Goal: Task Accomplishment & Management: Use online tool/utility

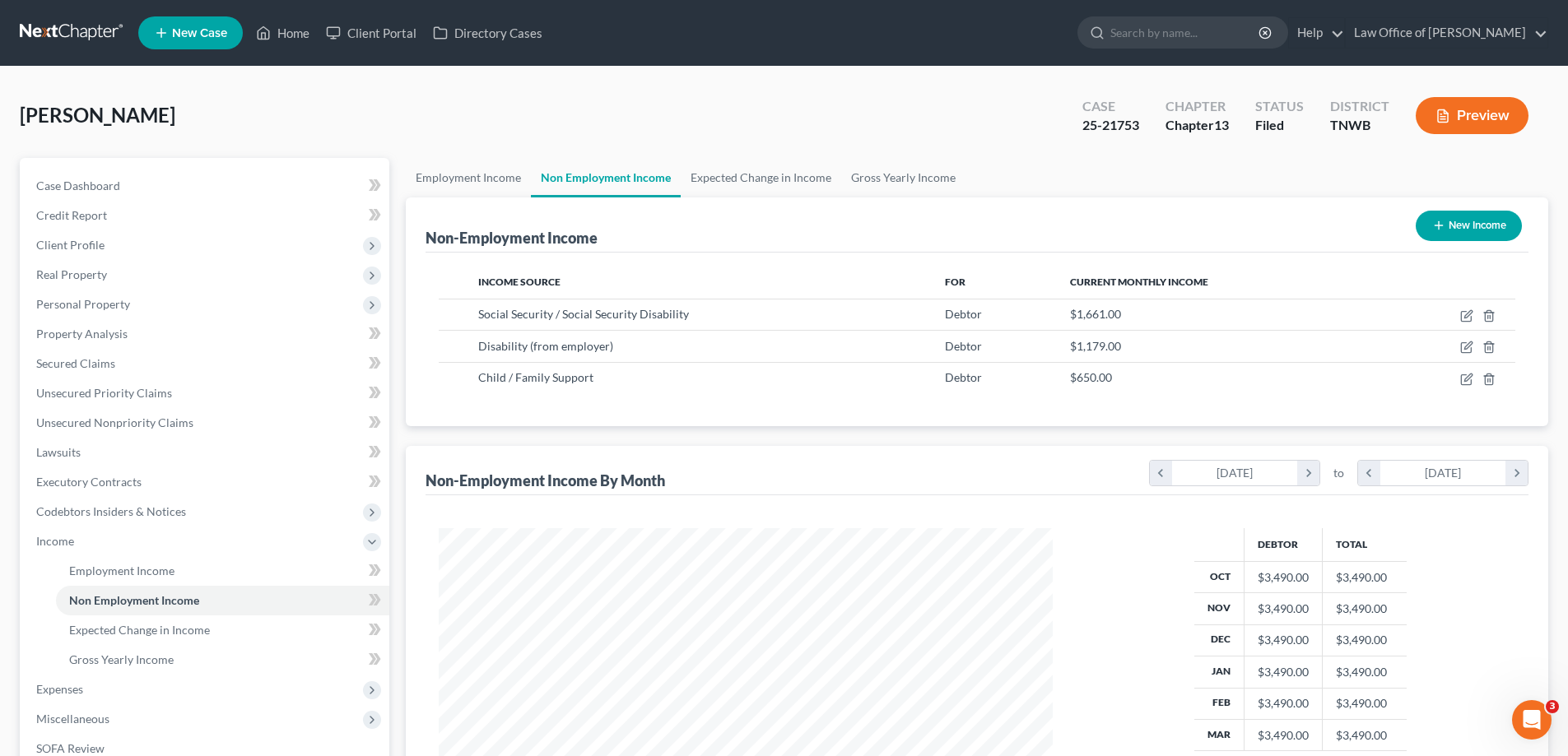
scroll to position [307, 647]
click at [298, 32] on link "Home" at bounding box center [282, 33] width 70 height 30
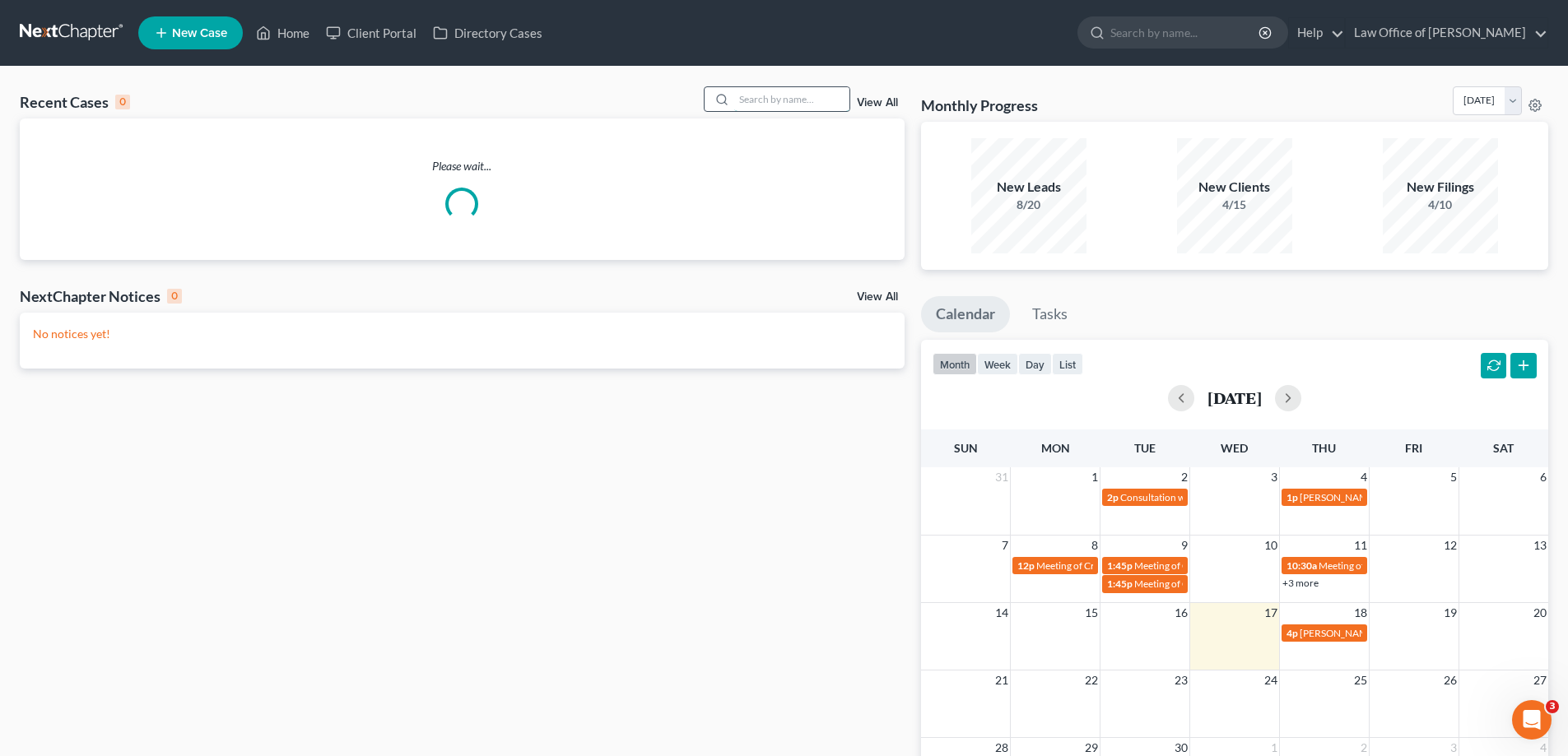
click at [799, 106] on input "search" at bounding box center [791, 99] width 115 height 24
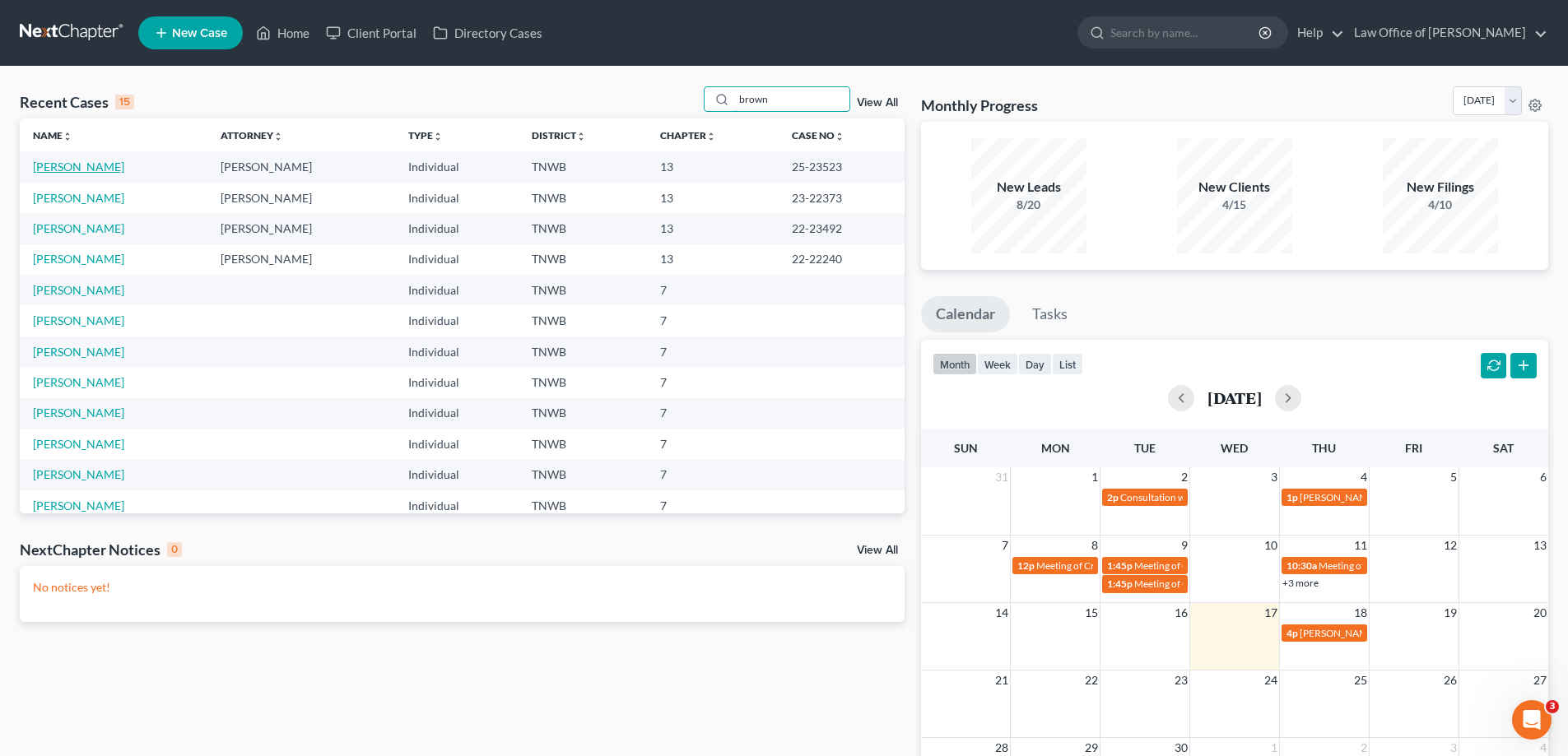
type input "brown"
click at [91, 171] on link "[PERSON_NAME]" at bounding box center [79, 166] width 92 height 14
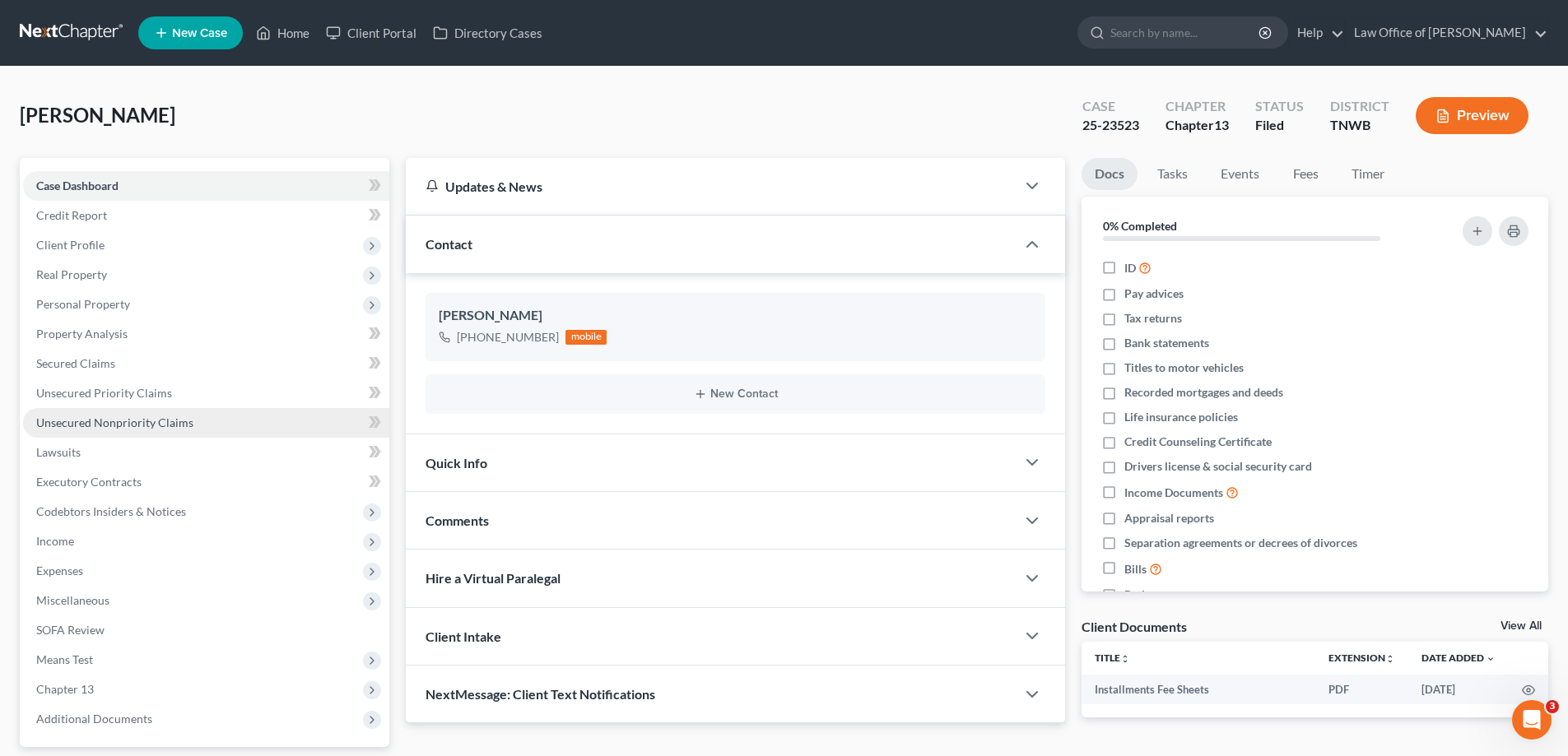
click at [168, 420] on span "Unsecured Nonpriority Claims" at bounding box center [115, 422] width 157 height 14
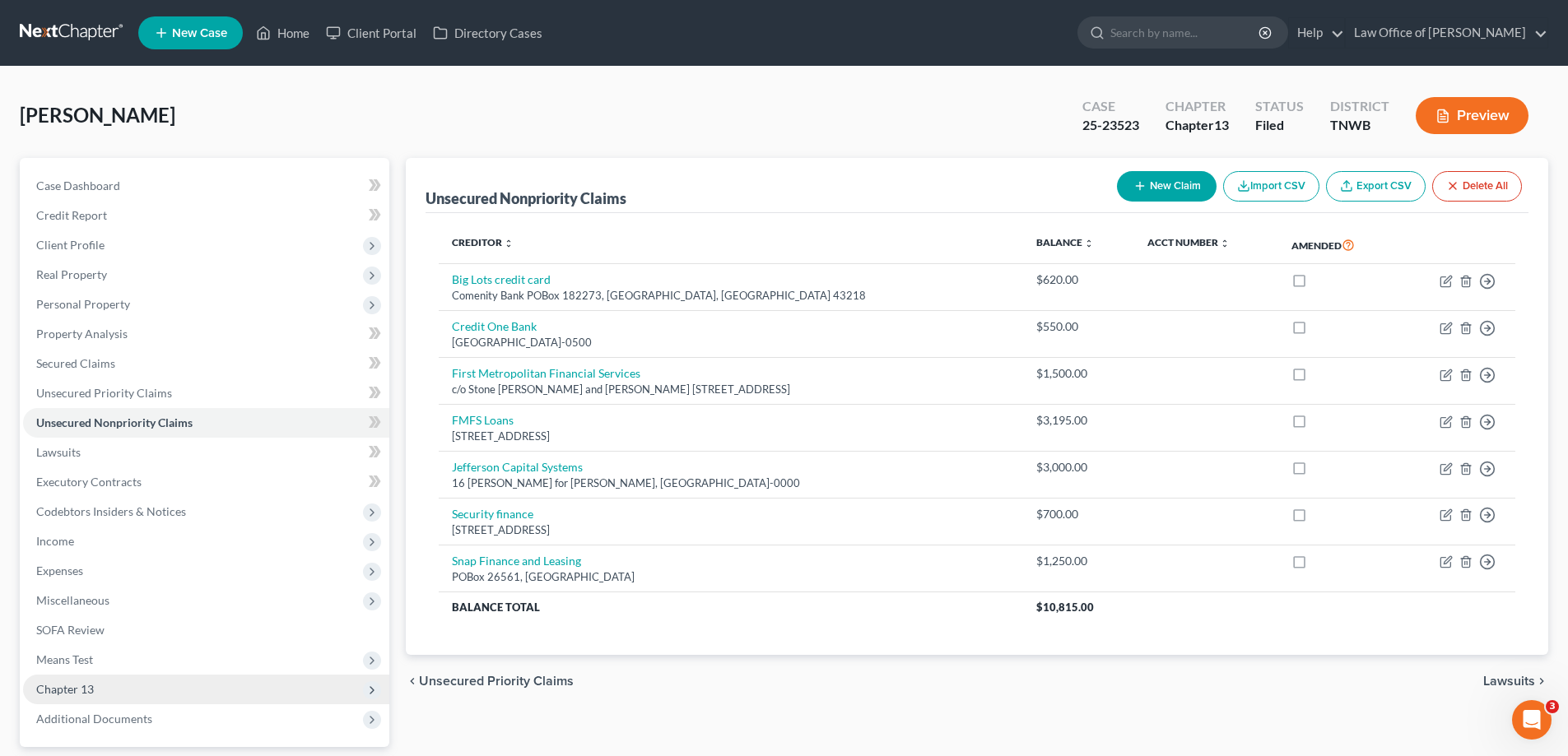
click at [98, 694] on span "Chapter 13" at bounding box center [207, 690] width 367 height 30
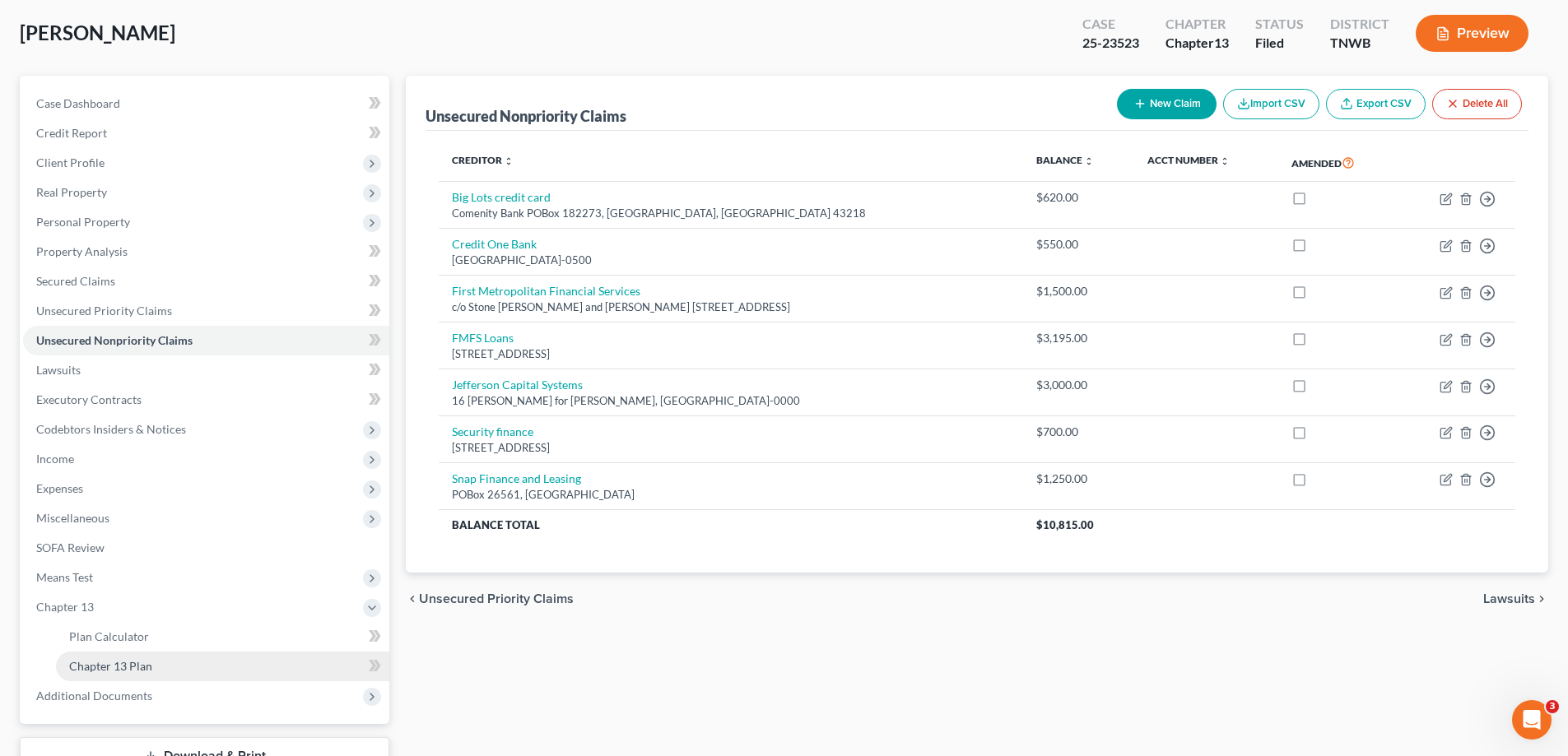
click at [137, 665] on span "Chapter 13 Plan" at bounding box center [110, 665] width 83 height 14
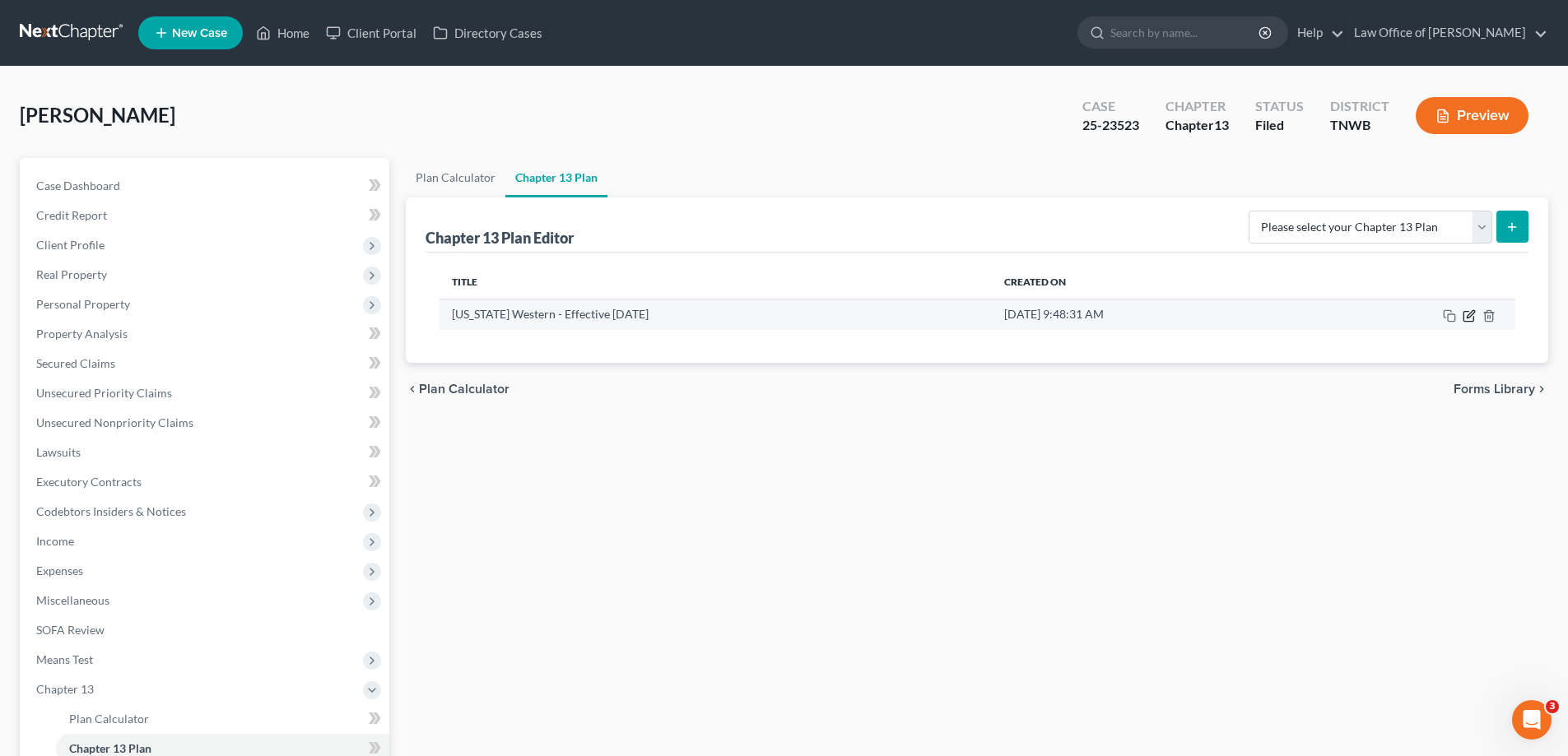
click at [1472, 320] on icon "button" at bounding box center [1469, 316] width 13 height 13
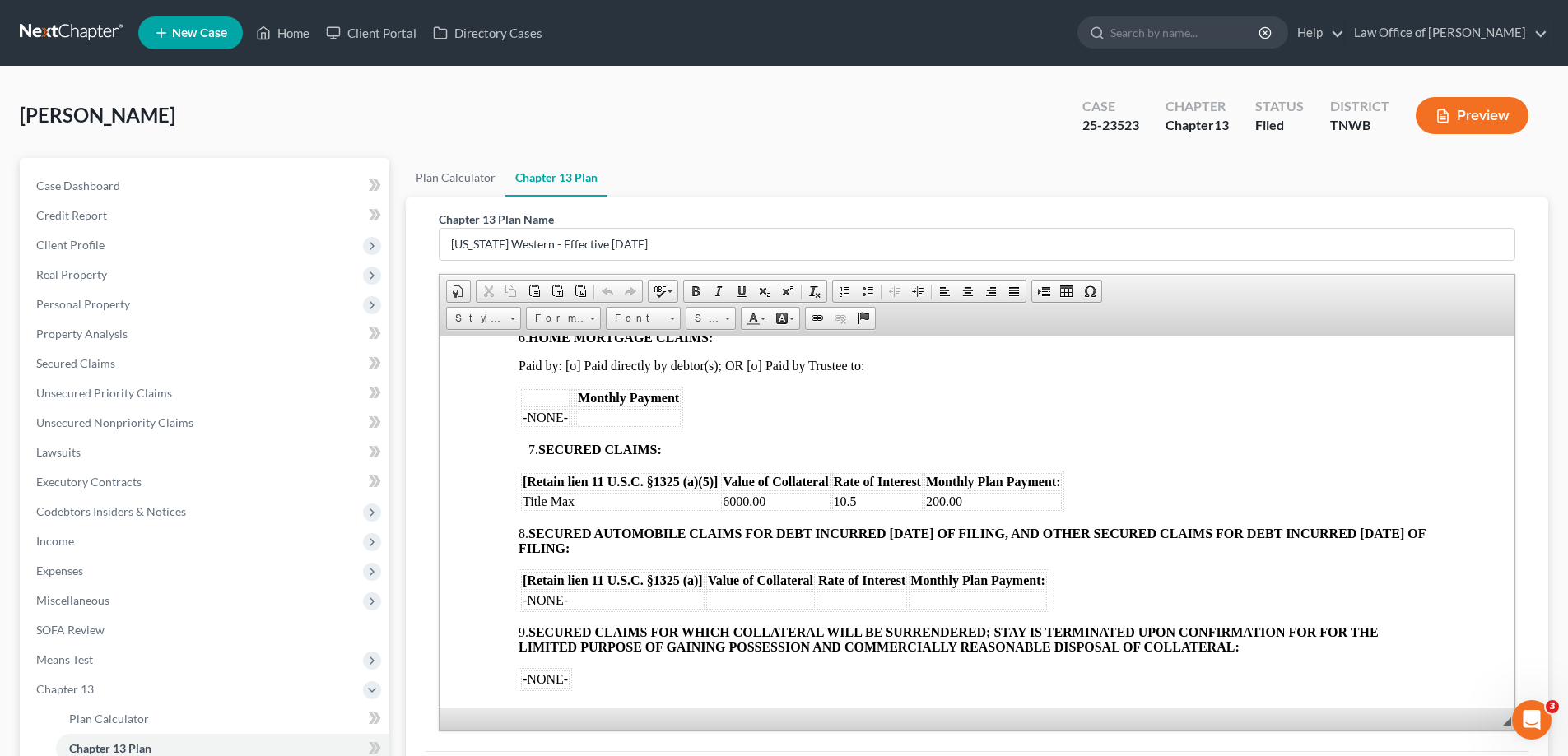
scroll to position [905, 0]
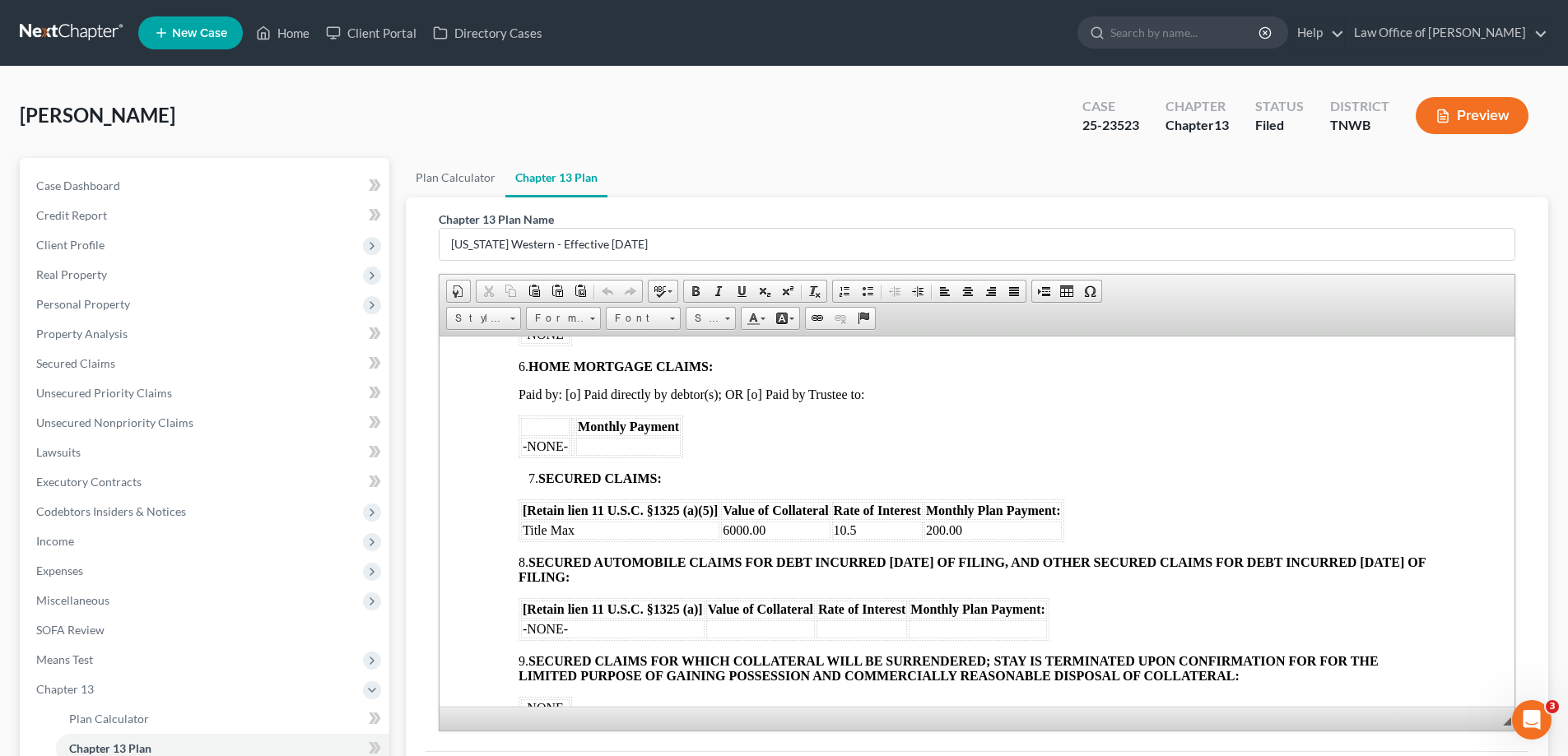
click at [576, 531] on td "Title Max" at bounding box center [620, 529] width 198 height 18
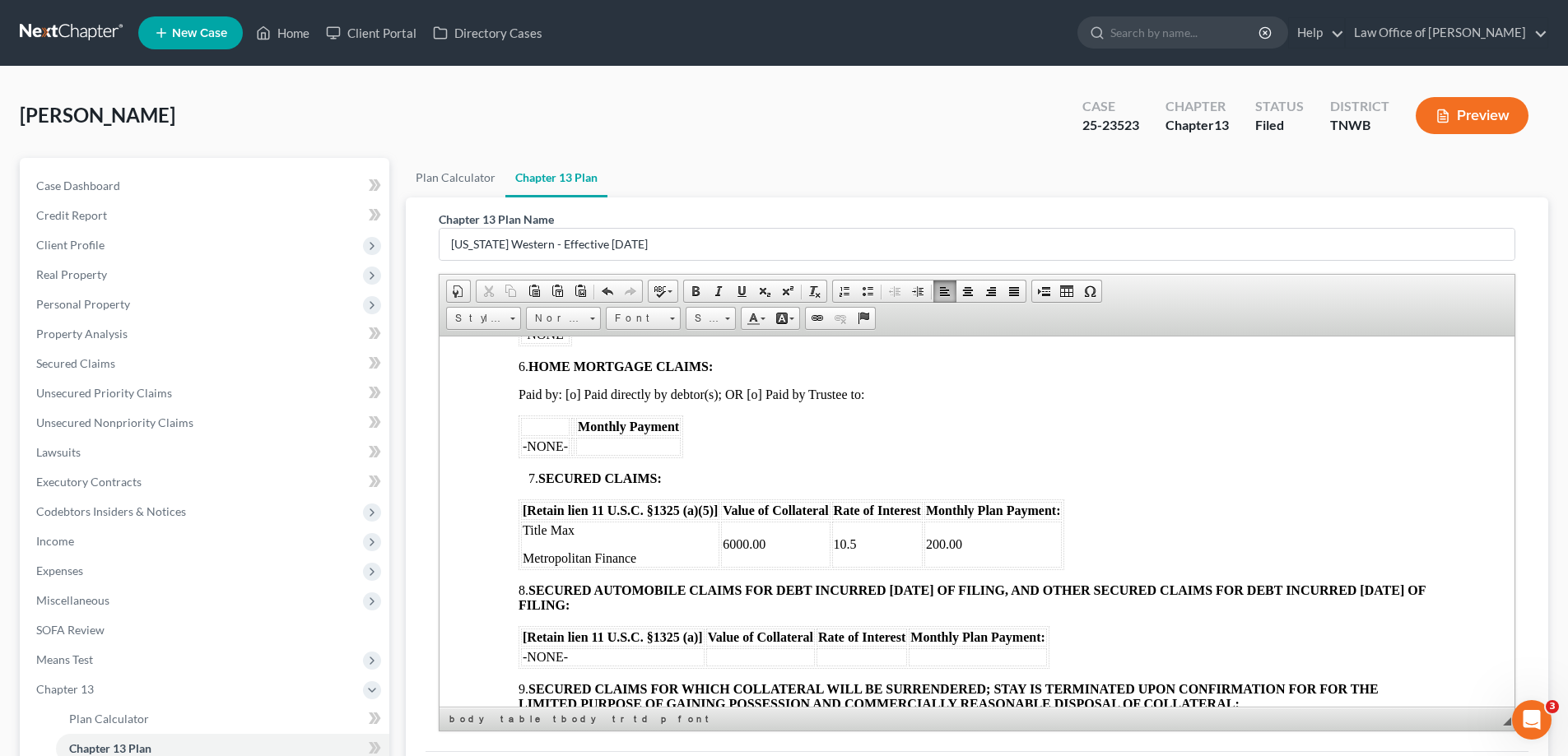
click at [768, 547] on td "6000.00" at bounding box center [775, 543] width 108 height 46
click at [856, 542] on td "10.5" at bounding box center [877, 543] width 91 height 46
click at [963, 541] on td "200.00" at bounding box center [994, 543] width 138 height 46
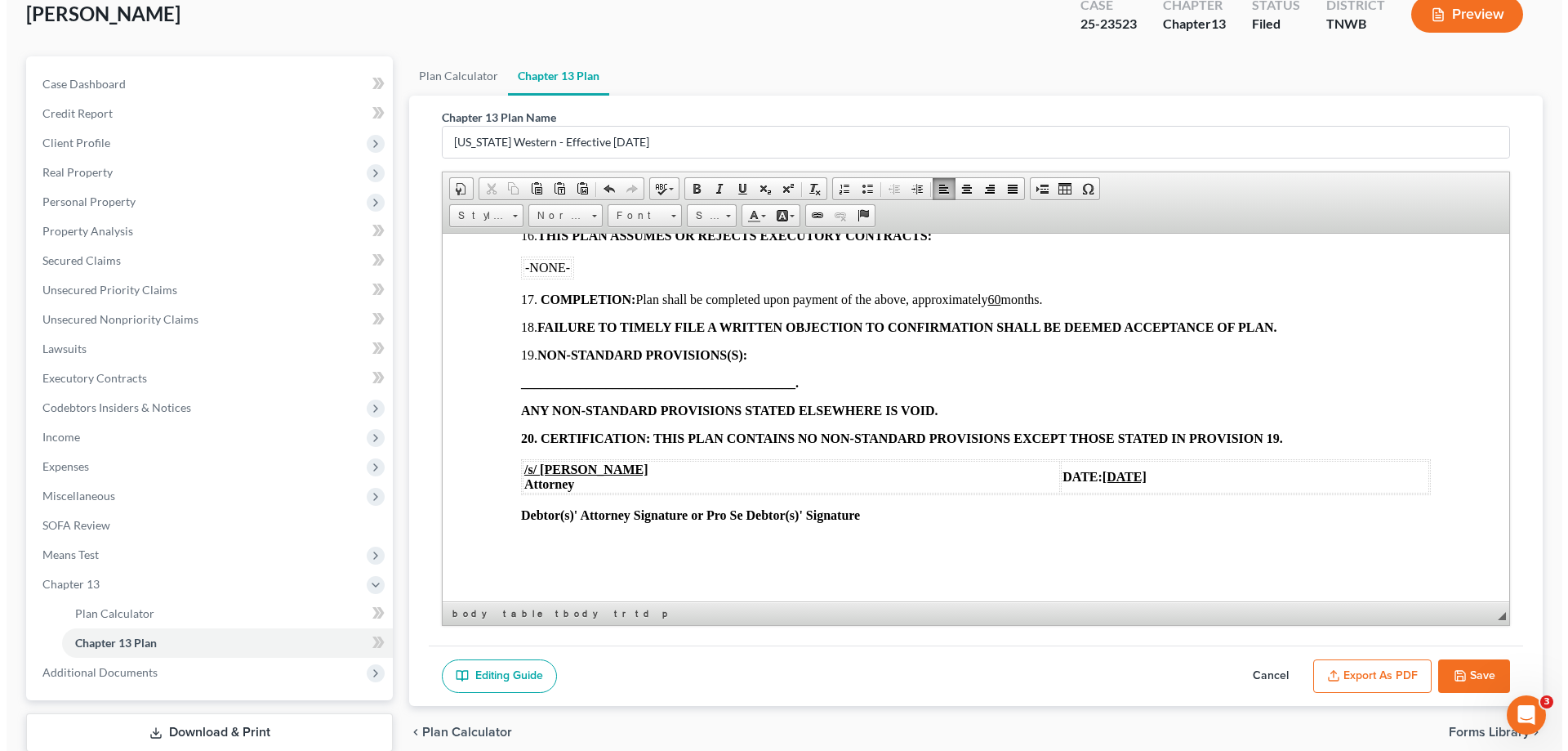
scroll to position [206, 0]
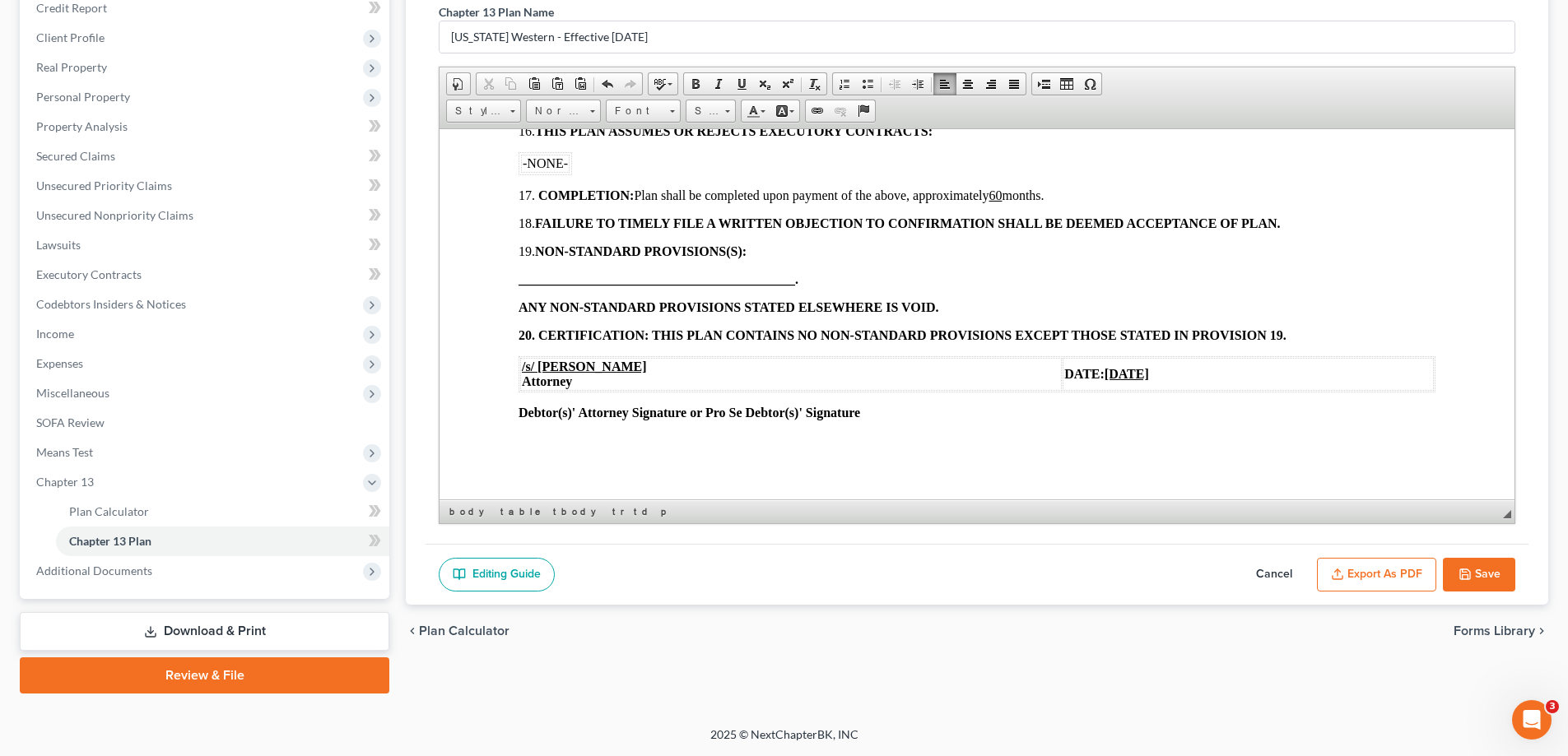
click at [1370, 567] on button "Export as PDF" at bounding box center [1377, 575] width 120 height 35
